Goal: Task Accomplishment & Management: Manage account settings

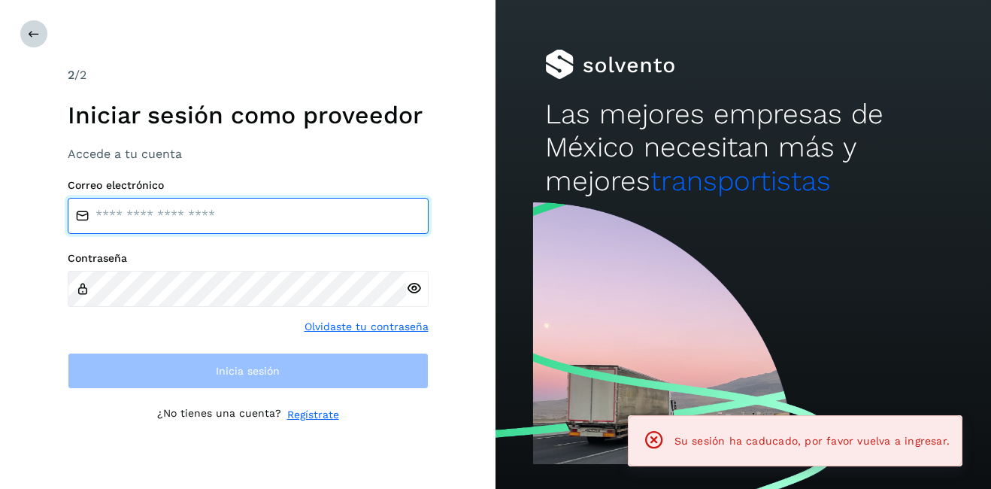
type input "**********"
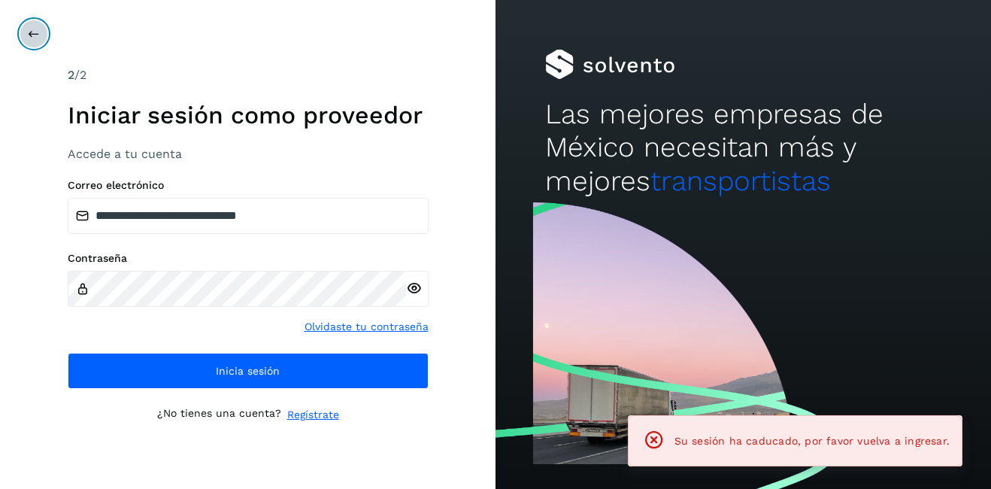
click at [36, 35] on icon at bounding box center [34, 34] width 12 height 12
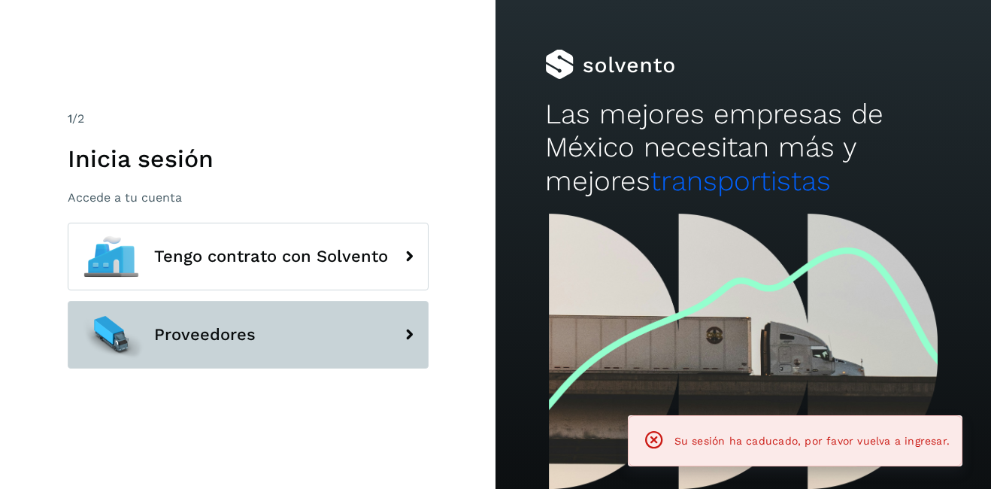
click at [167, 320] on button "Proveedores" at bounding box center [248, 335] width 361 height 68
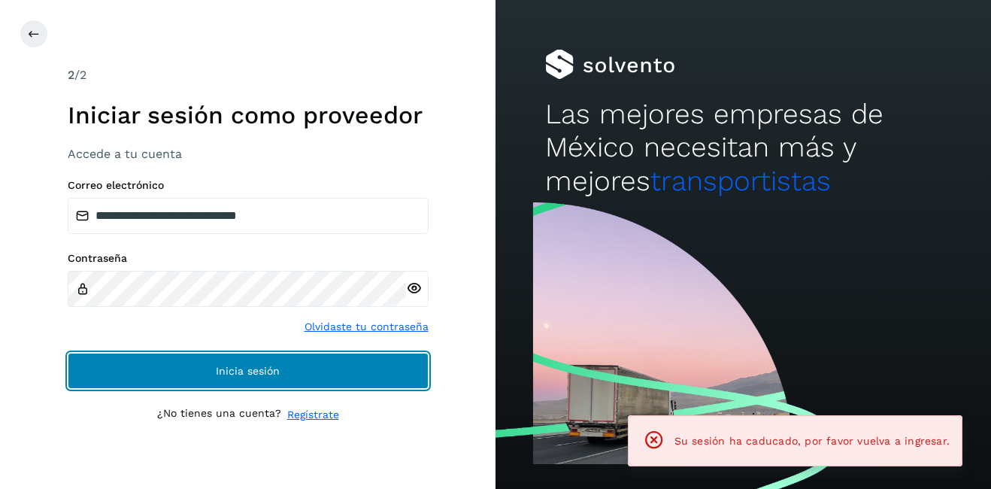
click at [242, 378] on button "Inicia sesión" at bounding box center [248, 371] width 361 height 36
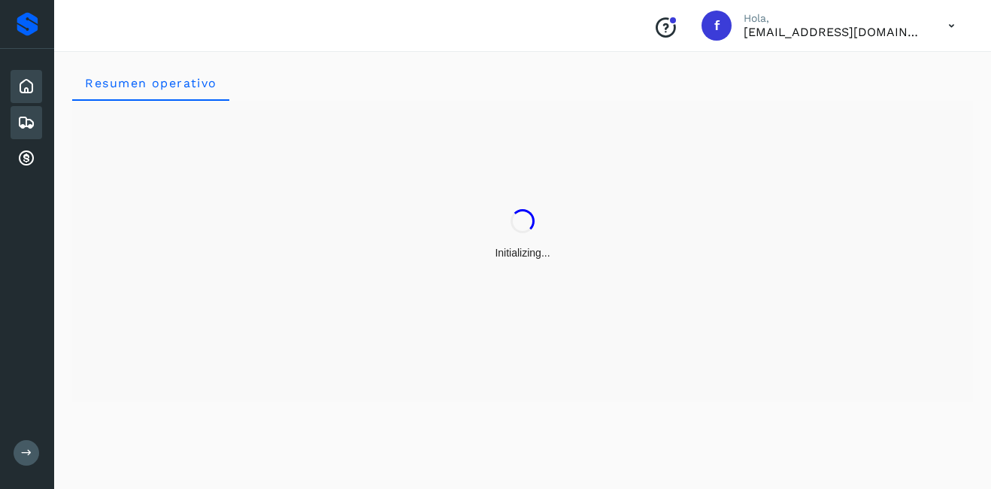
click at [13, 120] on div "Embarques" at bounding box center [27, 122] width 32 height 33
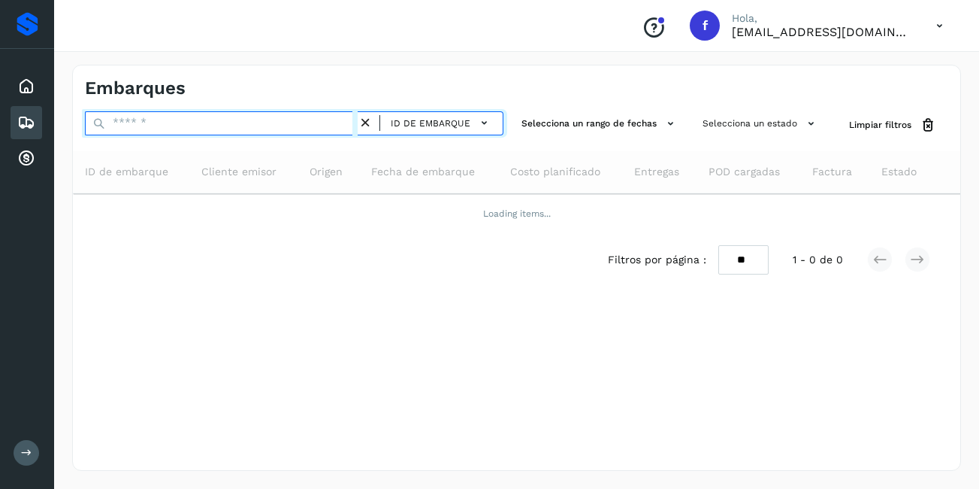
click at [146, 126] on input "text" at bounding box center [221, 123] width 273 height 24
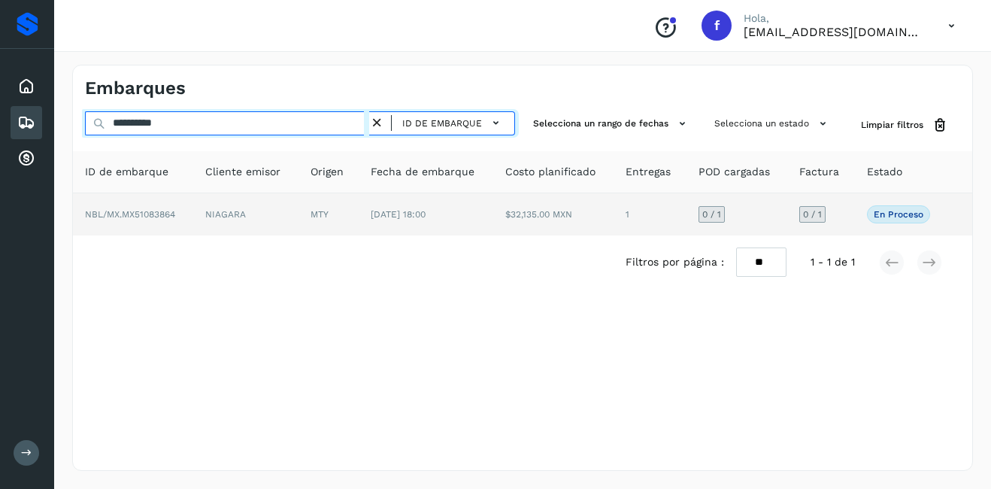
type input "**********"
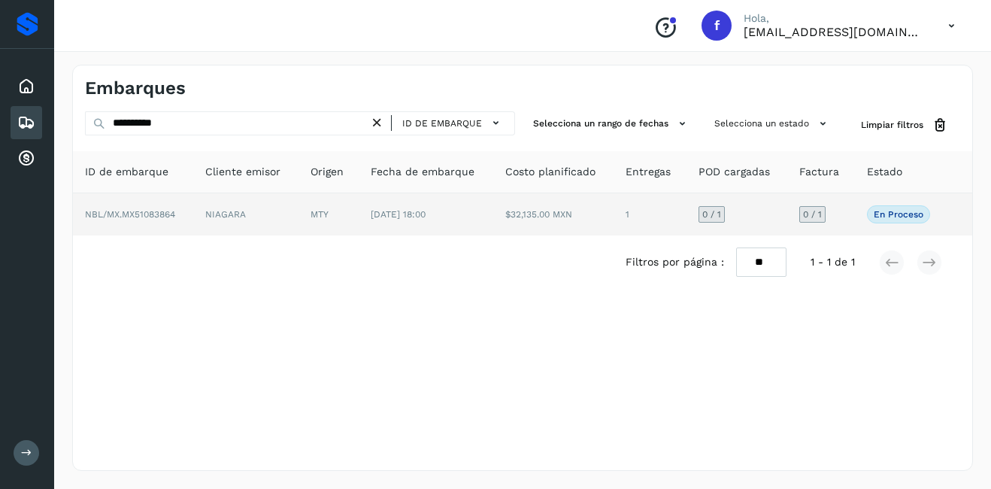
click at [206, 213] on td "NIAGARA" at bounding box center [245, 214] width 104 height 42
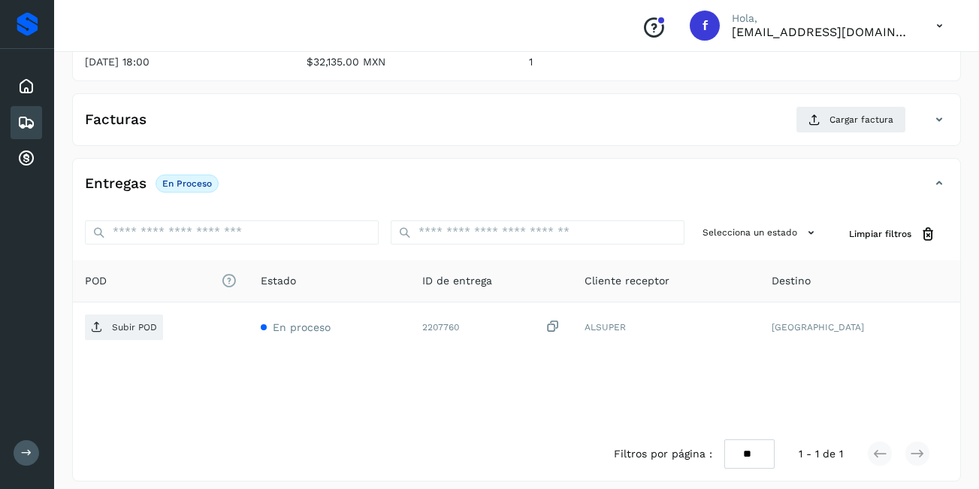
scroll to position [2, 0]
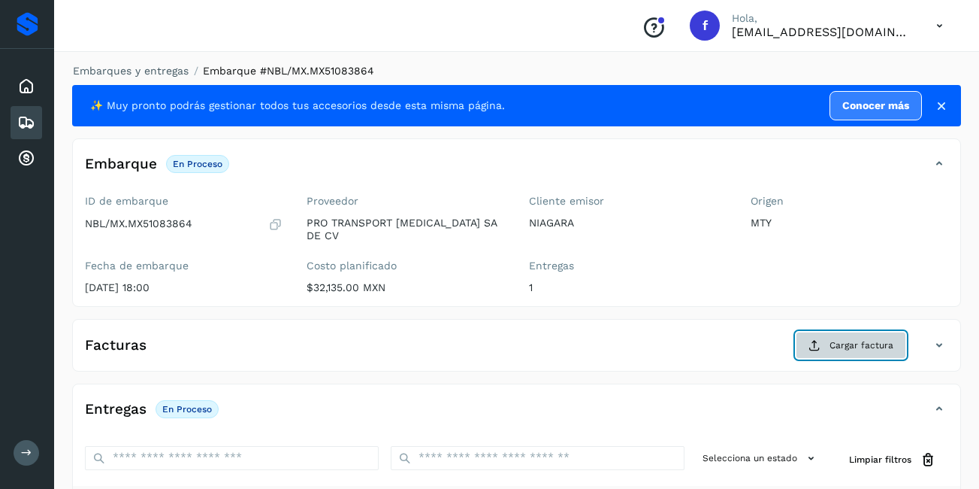
click at [866, 344] on button "Cargar factura" at bounding box center [851, 344] width 110 height 27
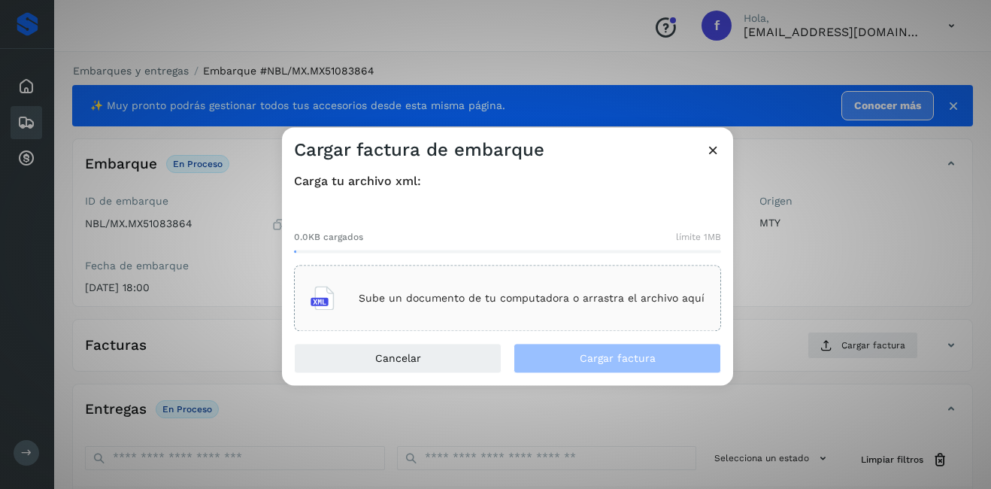
click at [434, 291] on div "Sube un documento de tu computadora o arrastra el archivo aquí" at bounding box center [507, 298] width 394 height 41
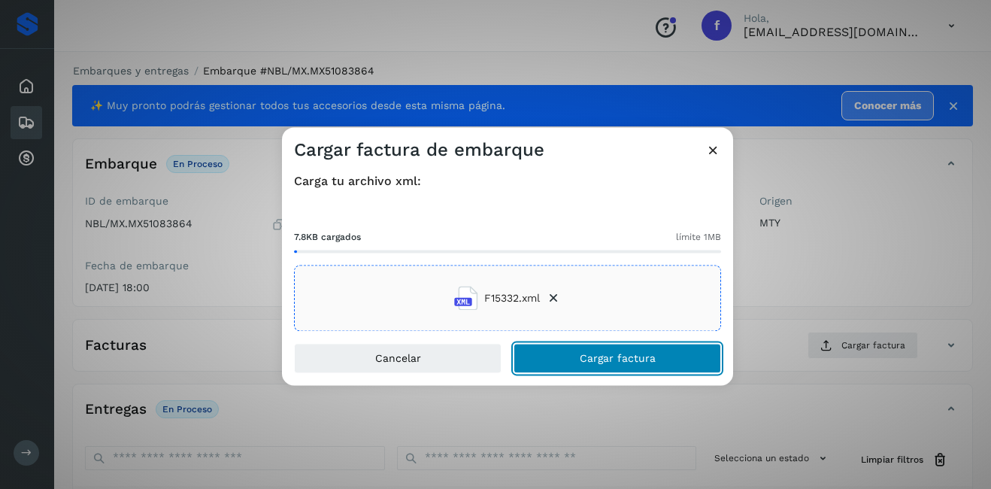
click at [658, 367] on button "Cargar factura" at bounding box center [616, 359] width 207 height 30
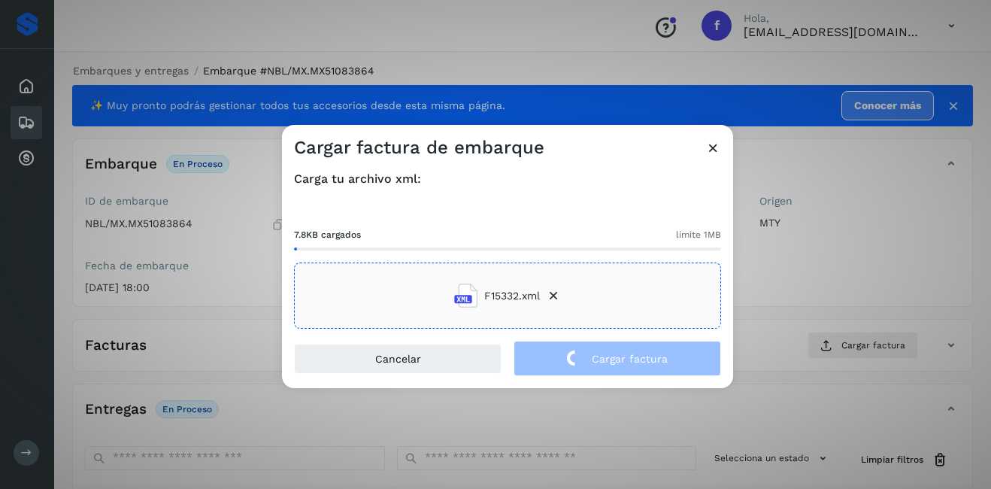
click at [806, 286] on div "Cargar factura de embarque Carga tu archivo xml: 7.8KB cargados límite 1MB F153…" at bounding box center [495, 244] width 991 height 489
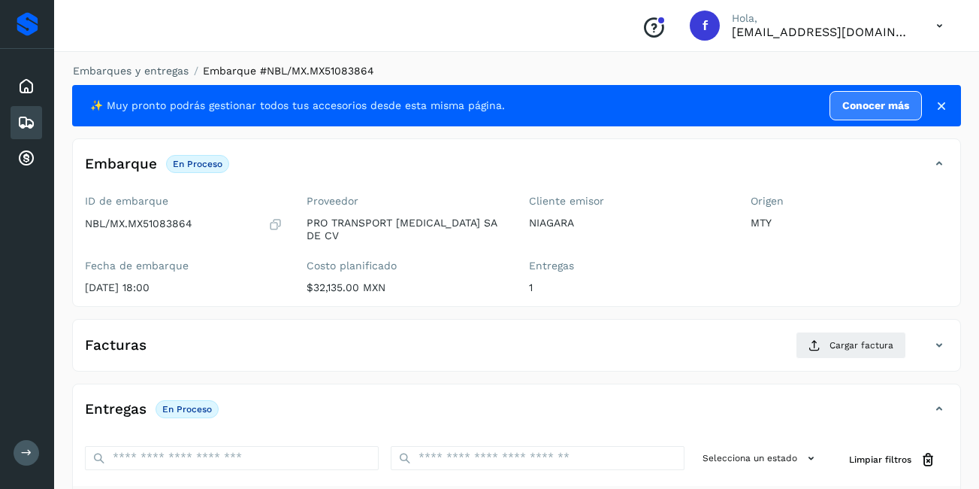
scroll to position [227, 0]
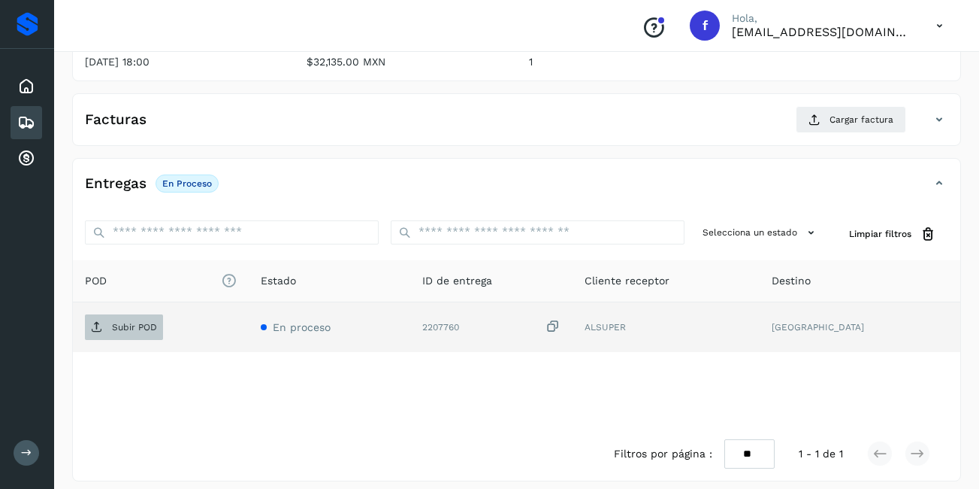
click at [136, 322] on p "Subir POD" at bounding box center [134, 327] width 45 height 11
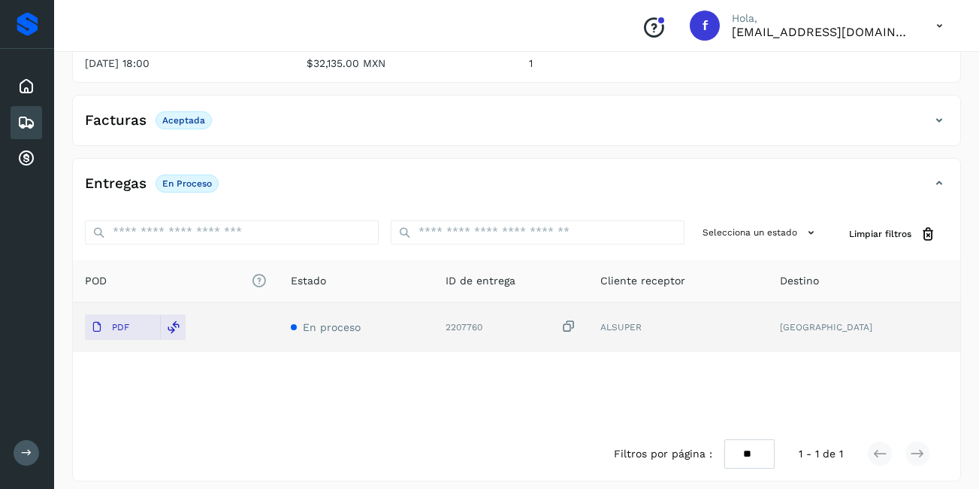
scroll to position [0, 0]
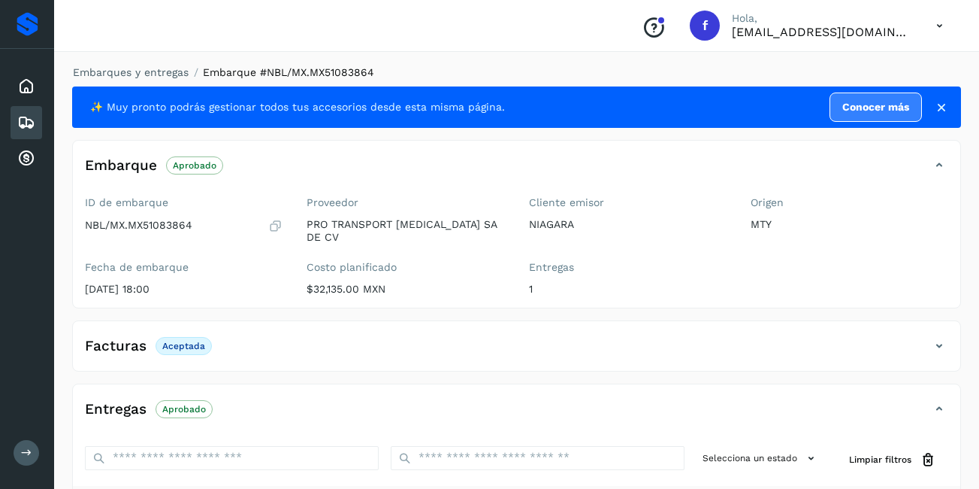
click at [25, 117] on icon at bounding box center [26, 122] width 18 height 18
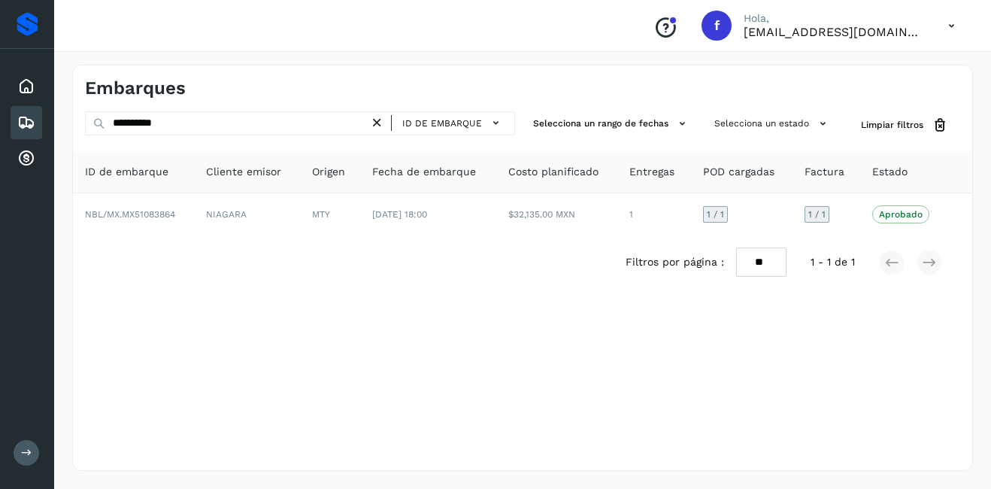
click at [369, 132] on div "ID de embarque" at bounding box center [442, 123] width 146 height 24
click at [374, 128] on icon at bounding box center [377, 123] width 16 height 16
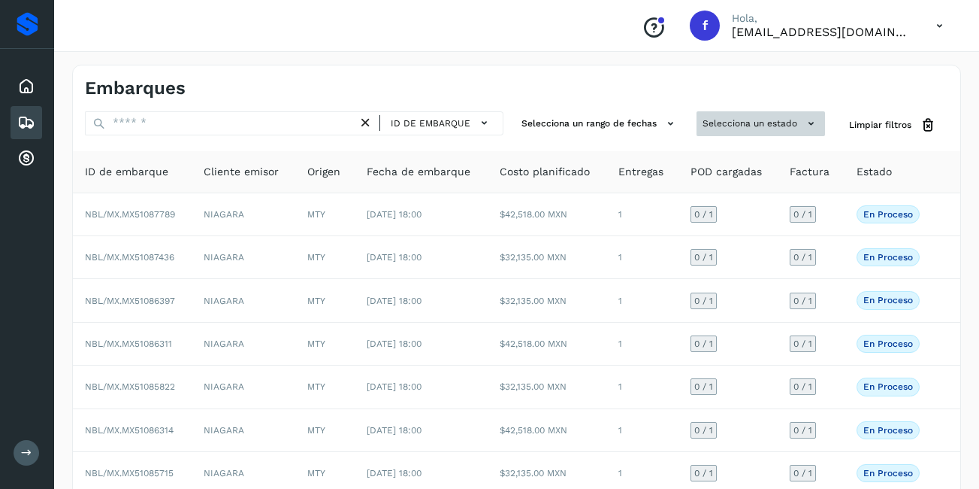
click at [769, 116] on button "Selecciona un estado" at bounding box center [761, 123] width 129 height 25
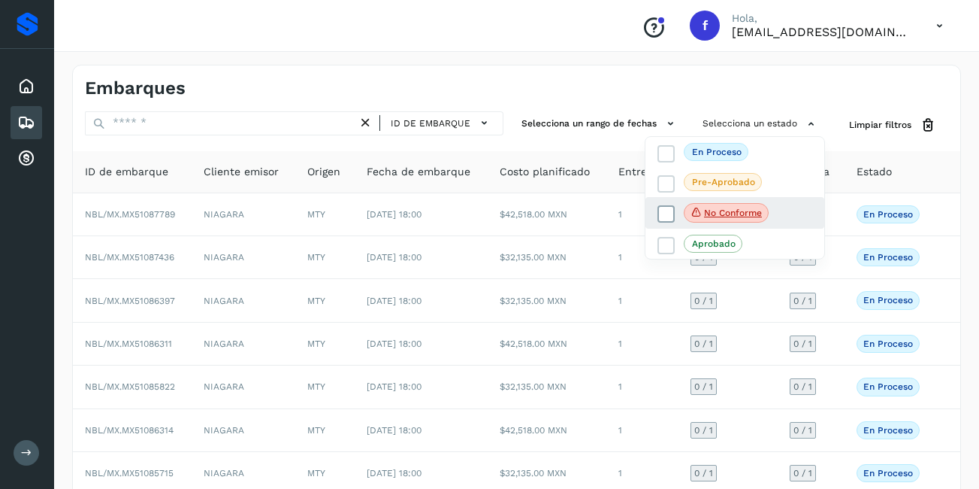
click at [734, 211] on p "No conforme" at bounding box center [733, 212] width 58 height 11
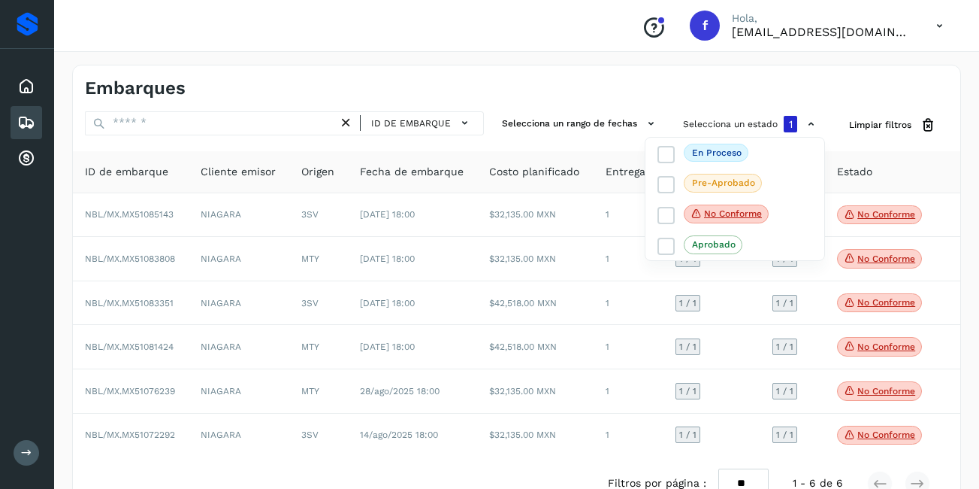
scroll to position [41, 0]
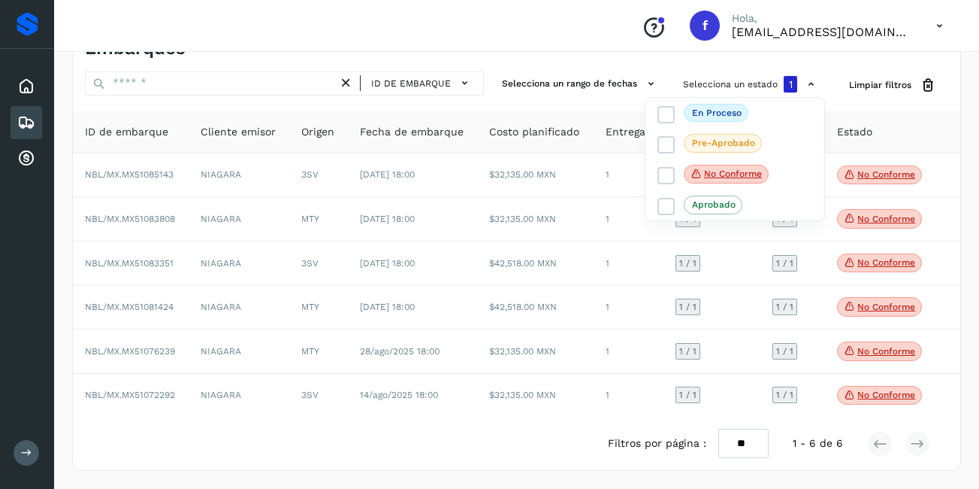
click at [887, 398] on div at bounding box center [489, 244] width 979 height 489
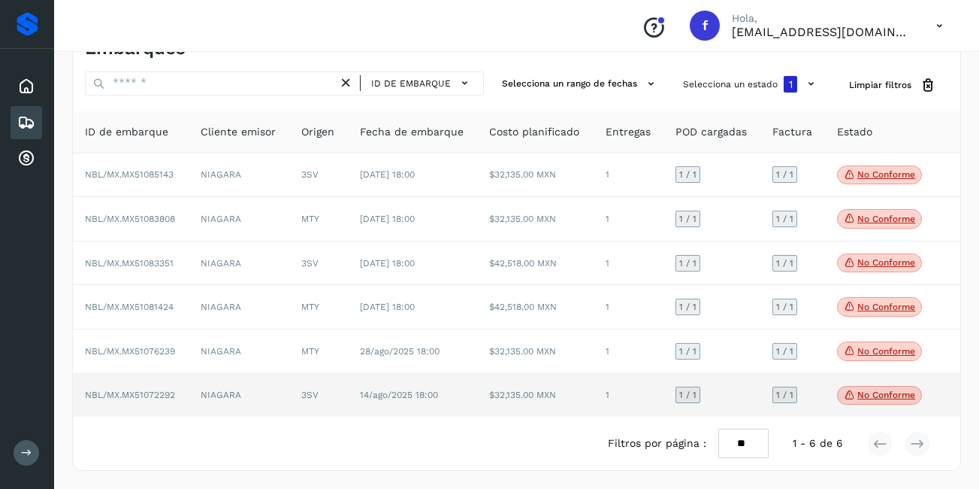
click at [879, 405] on td "No conforme Verifica el estado de la factura o entregas asociadas a este embarq…" at bounding box center [880, 396] width 110 height 44
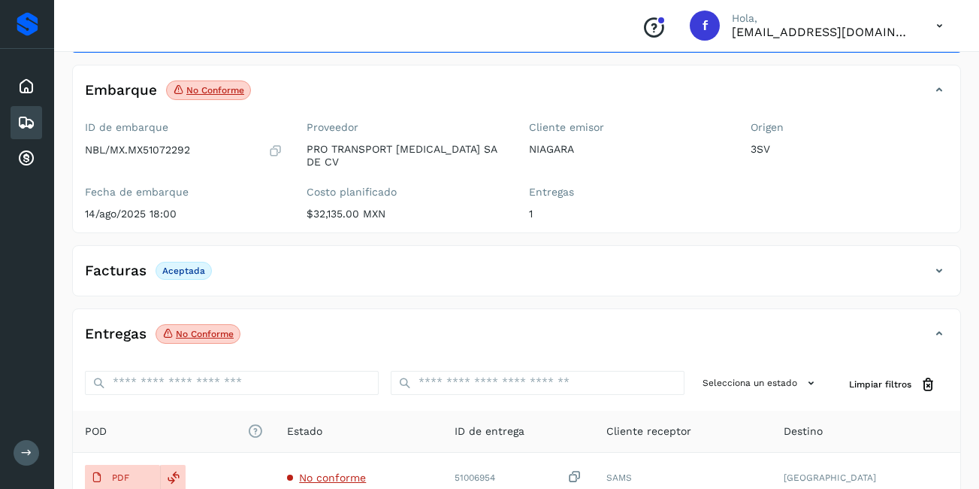
scroll to position [150, 0]
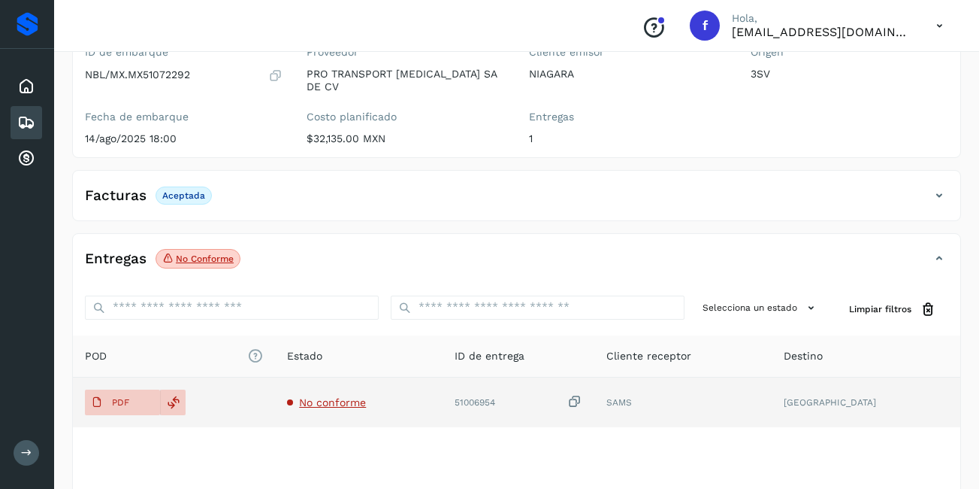
click at [340, 396] on span "No conforme" at bounding box center [332, 402] width 67 height 12
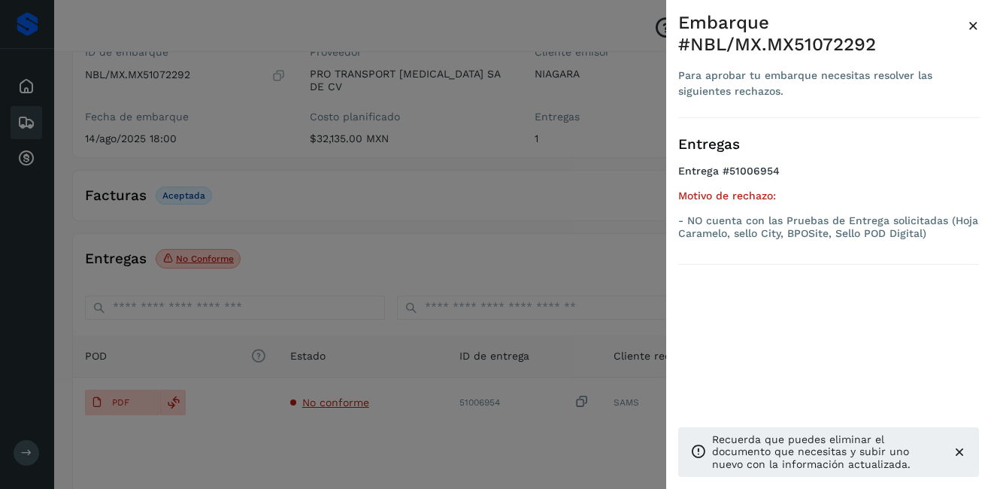
click at [970, 29] on span "×" at bounding box center [972, 25] width 11 height 21
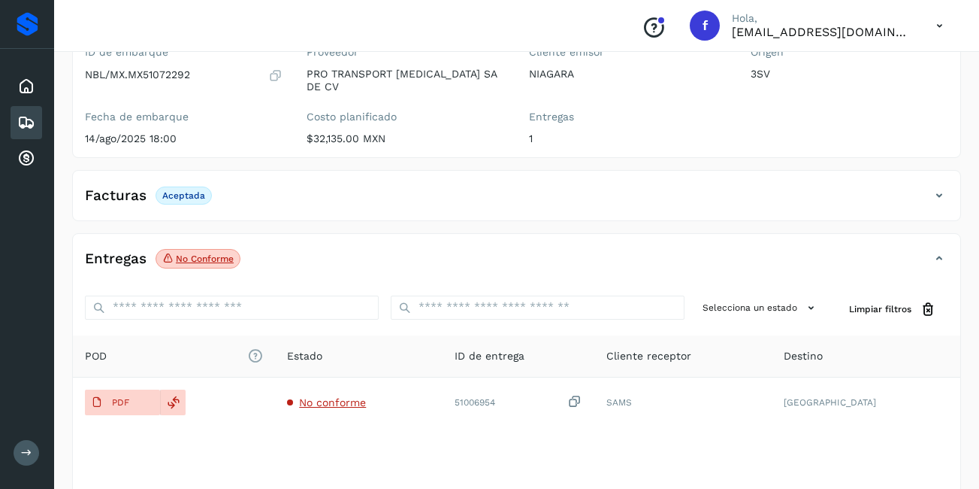
click at [24, 117] on icon at bounding box center [26, 122] width 18 height 18
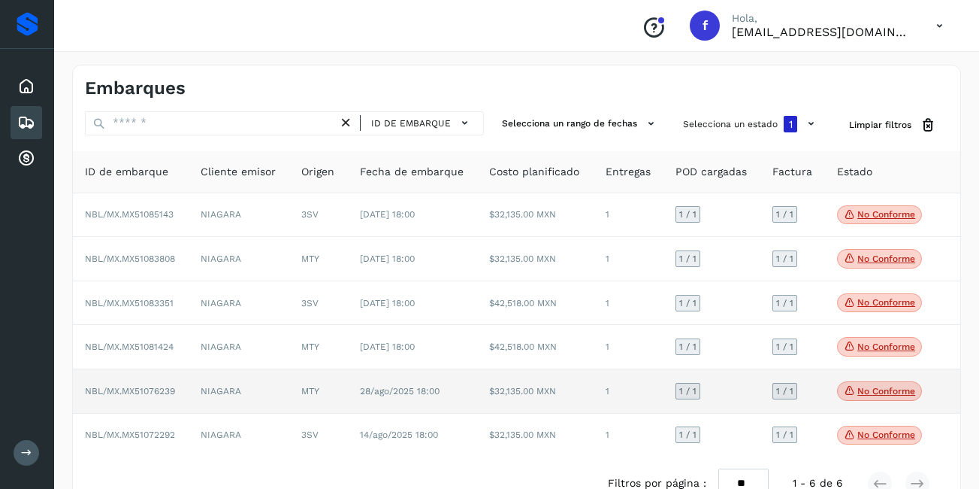
scroll to position [41, 0]
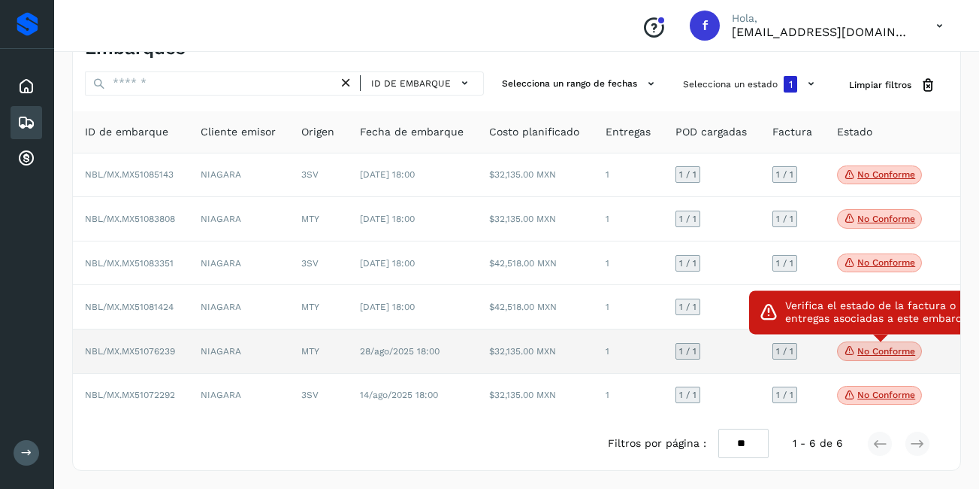
click at [851, 341] on span "No conforme" at bounding box center [879, 351] width 85 height 20
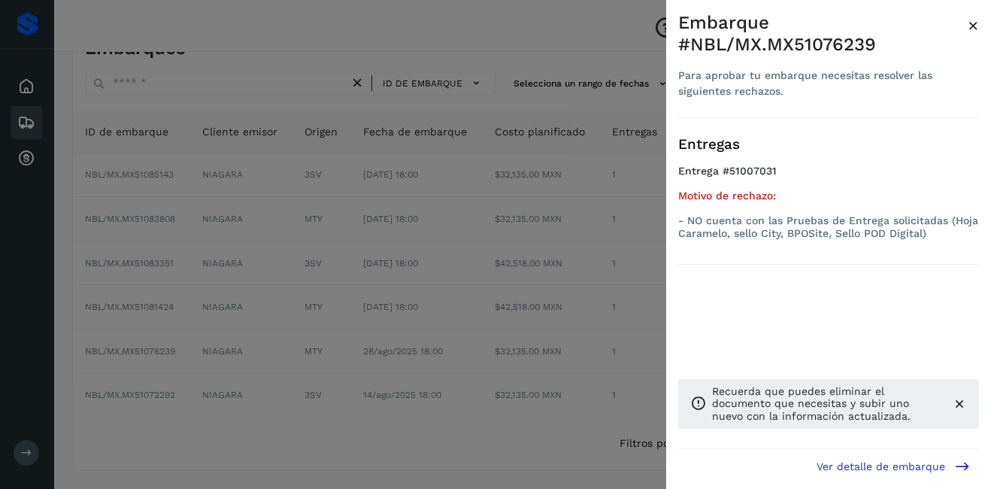
click at [970, 29] on span "×" at bounding box center [972, 25] width 11 height 21
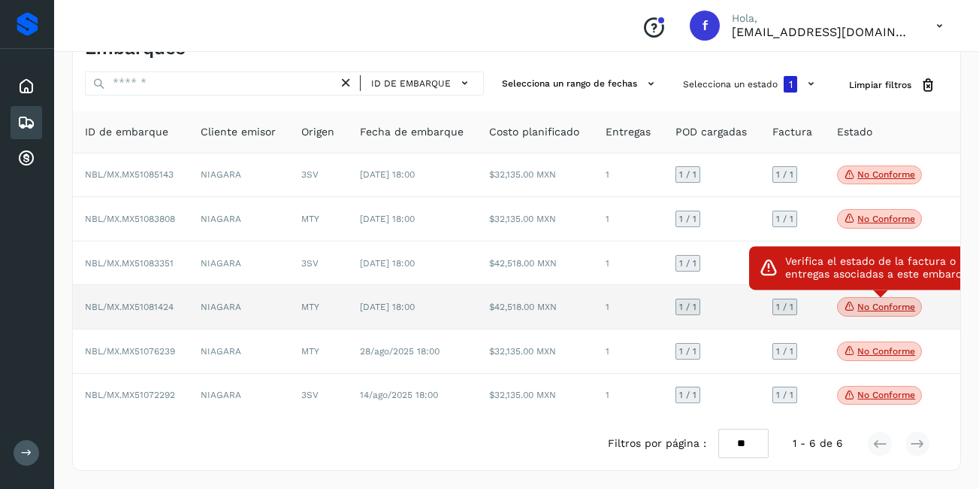
click at [852, 313] on span "No conforme" at bounding box center [879, 307] width 85 height 20
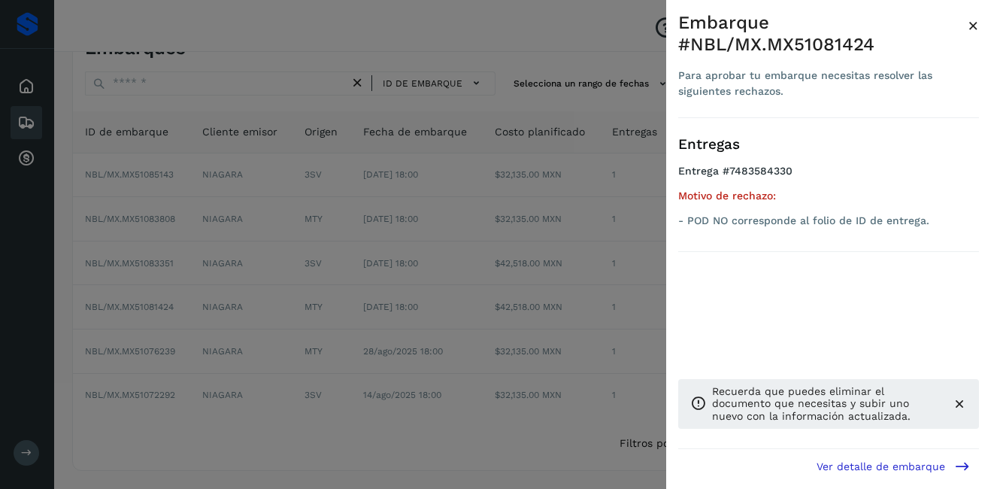
click at [969, 29] on span "×" at bounding box center [972, 25] width 11 height 21
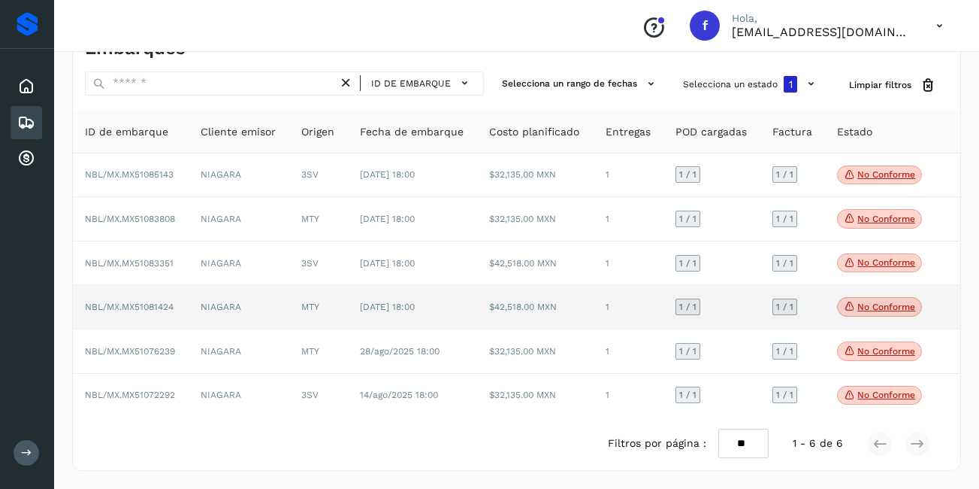
click at [548, 316] on td "$42,518.00 MXN" at bounding box center [535, 307] width 116 height 44
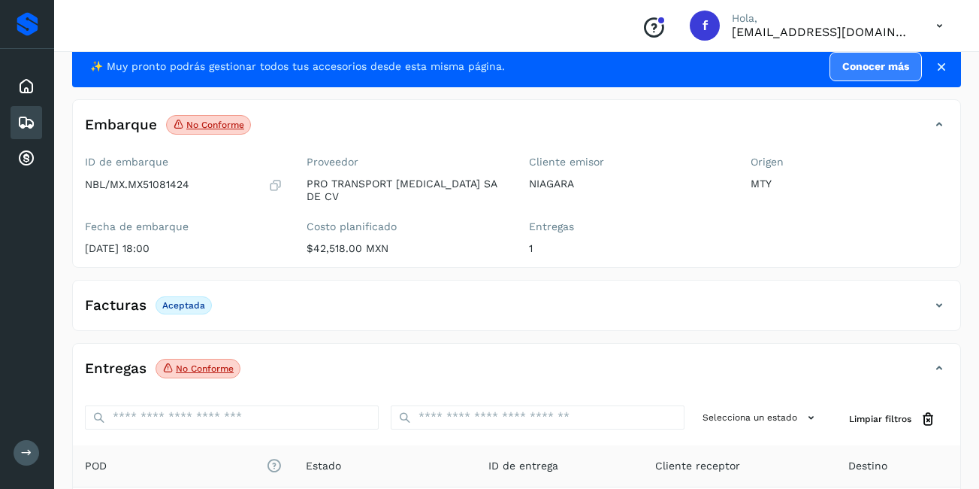
click at [157, 182] on p "NBL/MX.MX51081424" at bounding box center [137, 184] width 104 height 13
copy p "MX51081424"
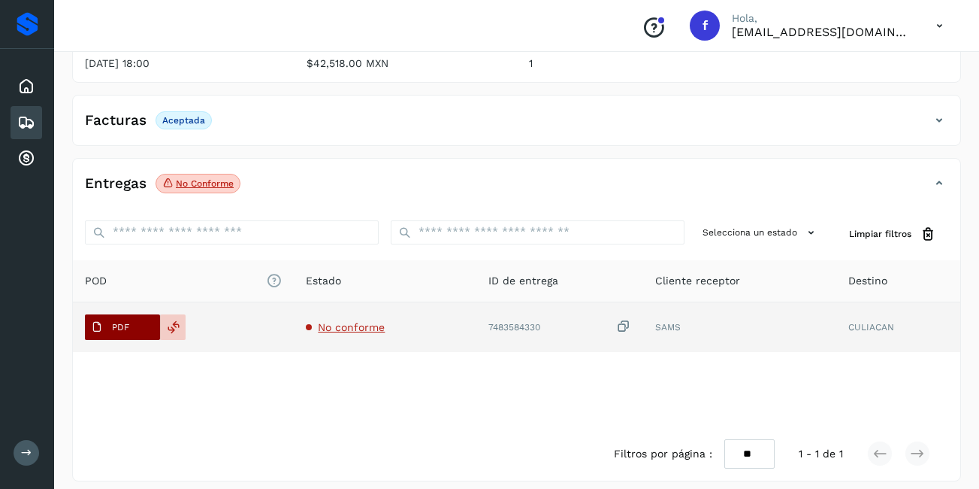
click at [107, 315] on span "PDF" at bounding box center [110, 327] width 50 height 24
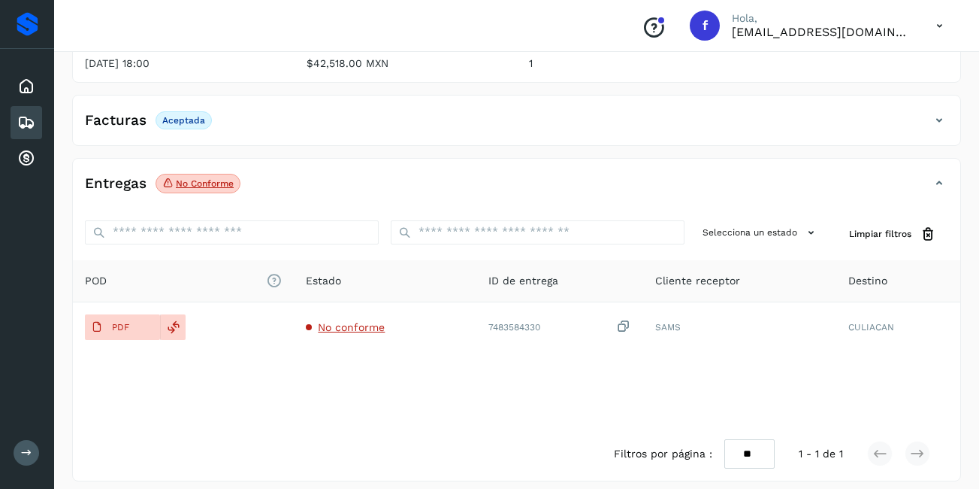
click at [14, 115] on div "Embarques" at bounding box center [27, 122] width 32 height 33
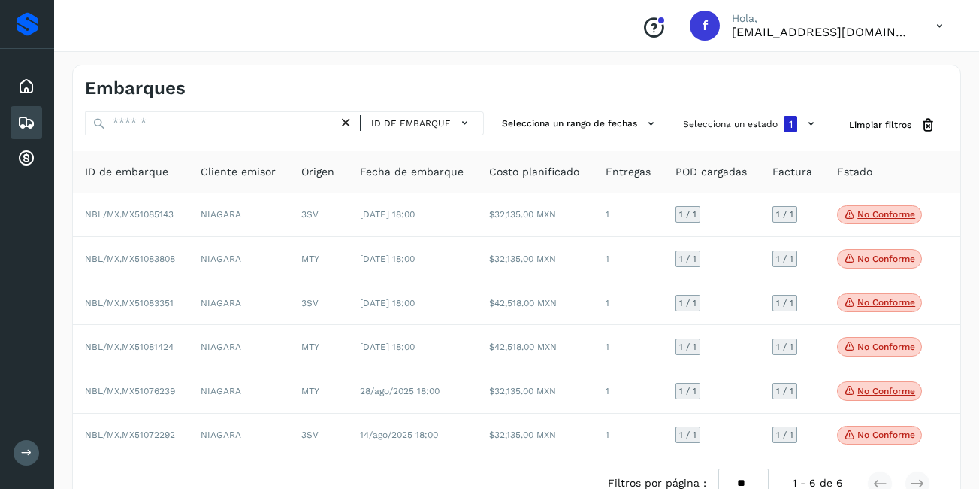
click at [18, 120] on icon at bounding box center [26, 122] width 18 height 18
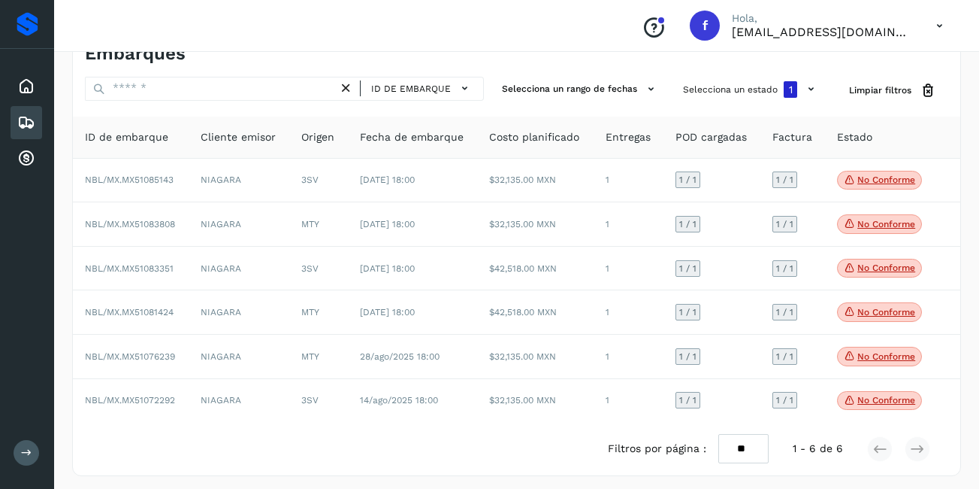
scroll to position [38, 0]
